Goal: Communication & Community: Participate in discussion

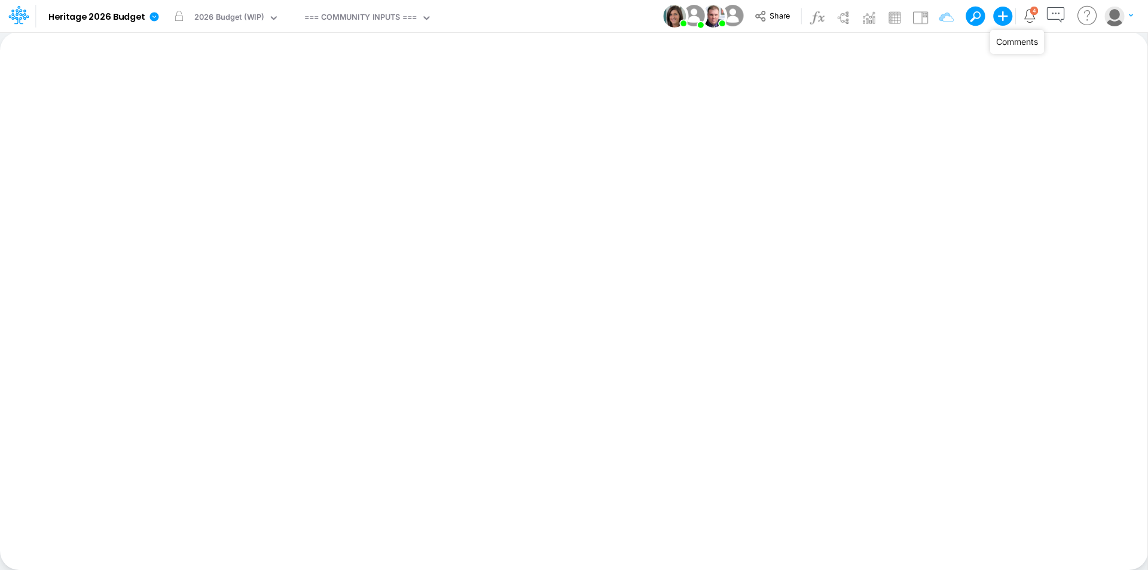
click at [1060, 17] on icon "button" at bounding box center [1055, 15] width 22 height 22
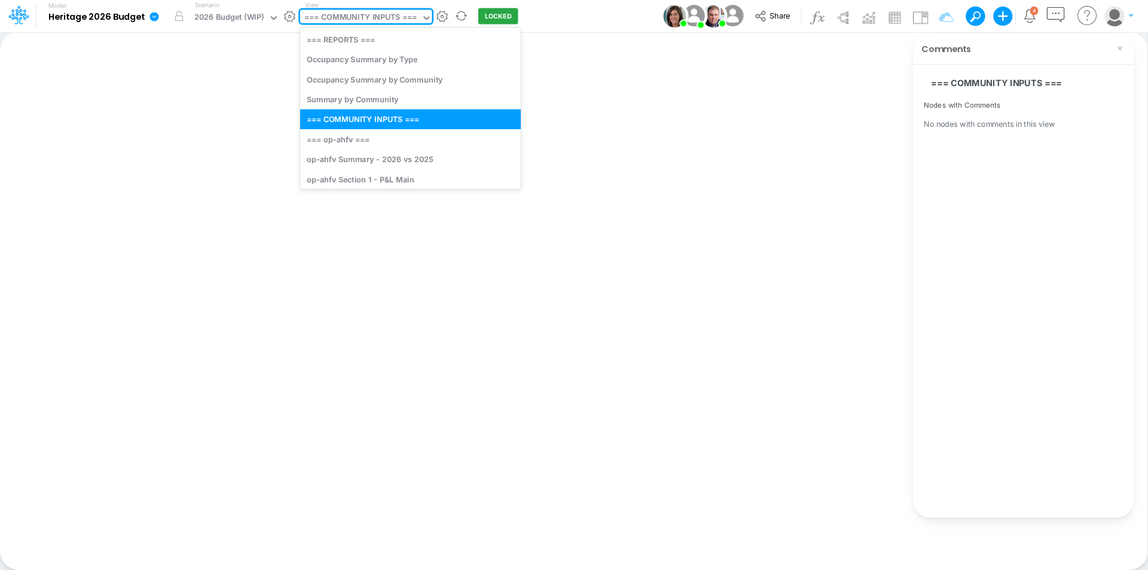
click at [386, 23] on div "=== COMMUNITY INPUTS ===" at bounding box center [360, 18] width 112 height 14
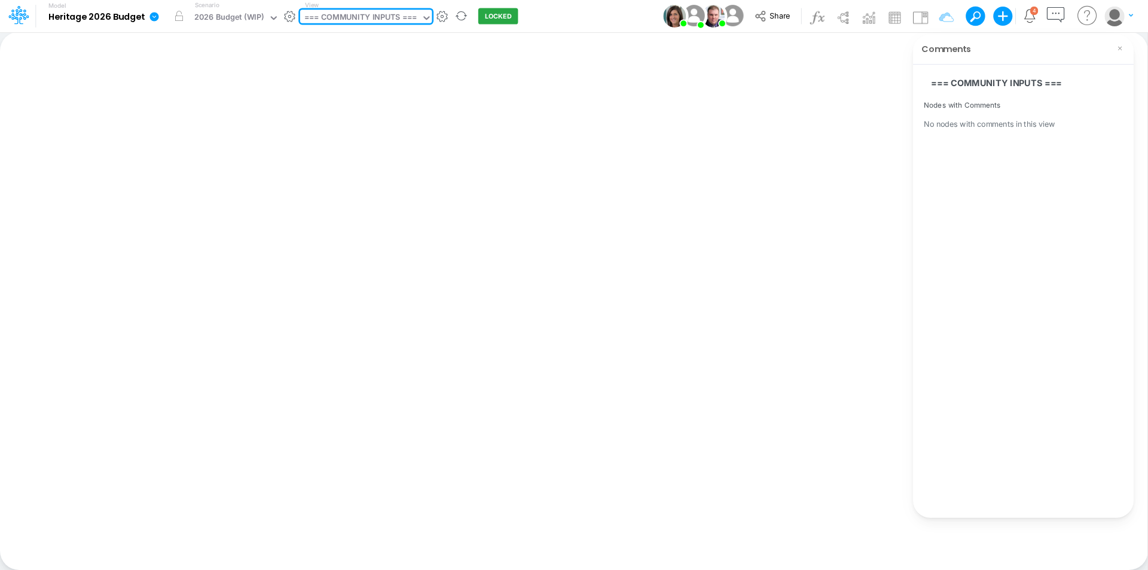
click at [386, 23] on div "=== COMMUNITY INPUTS ===" at bounding box center [360, 18] width 112 height 14
click at [1026, 18] on icon "Notifications" at bounding box center [1030, 16] width 14 height 14
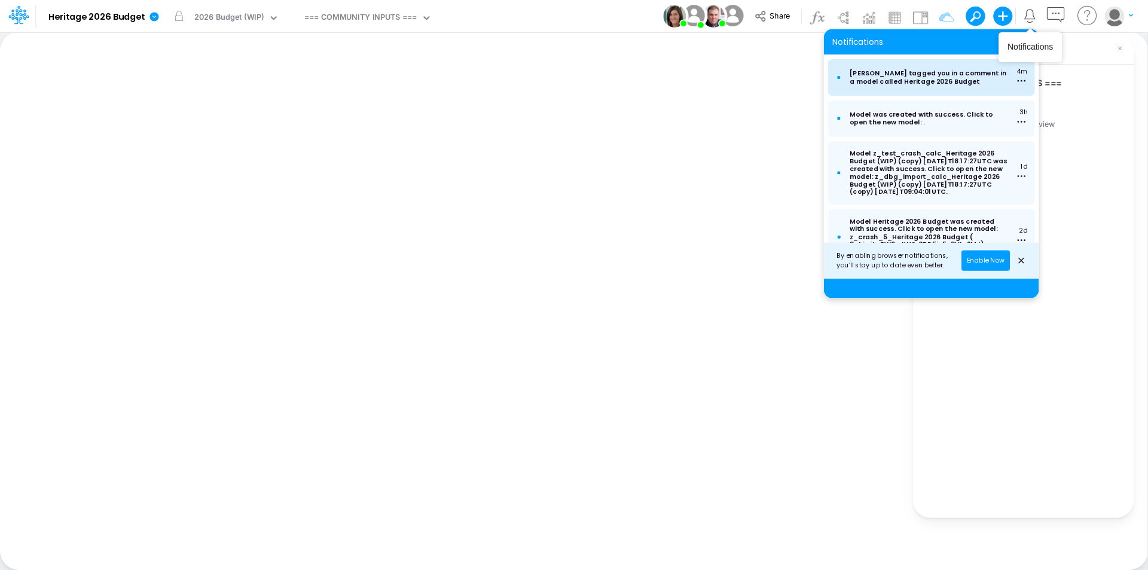
click at [973, 82] on p "Carissa Castro tagged you in a comment in a model called Heritage 2026 Budget" at bounding box center [928, 77] width 158 height 16
